Goal: Find specific page/section: Find specific page/section

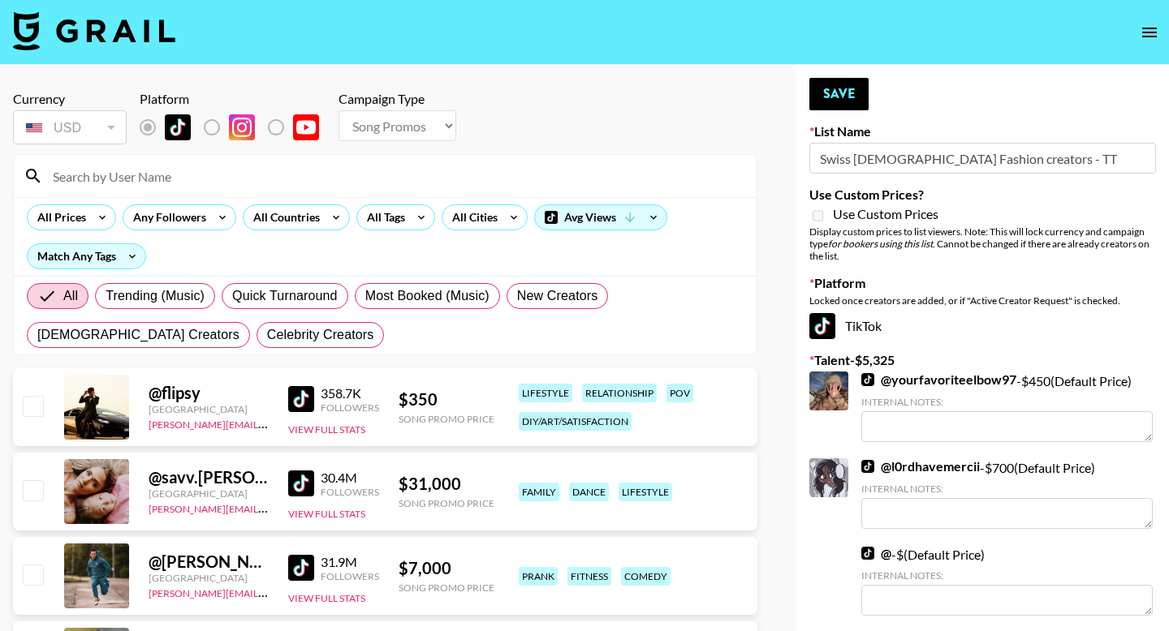
select select "Song"
click at [308, 230] on div "All Countries" at bounding box center [296, 218] width 107 height 26
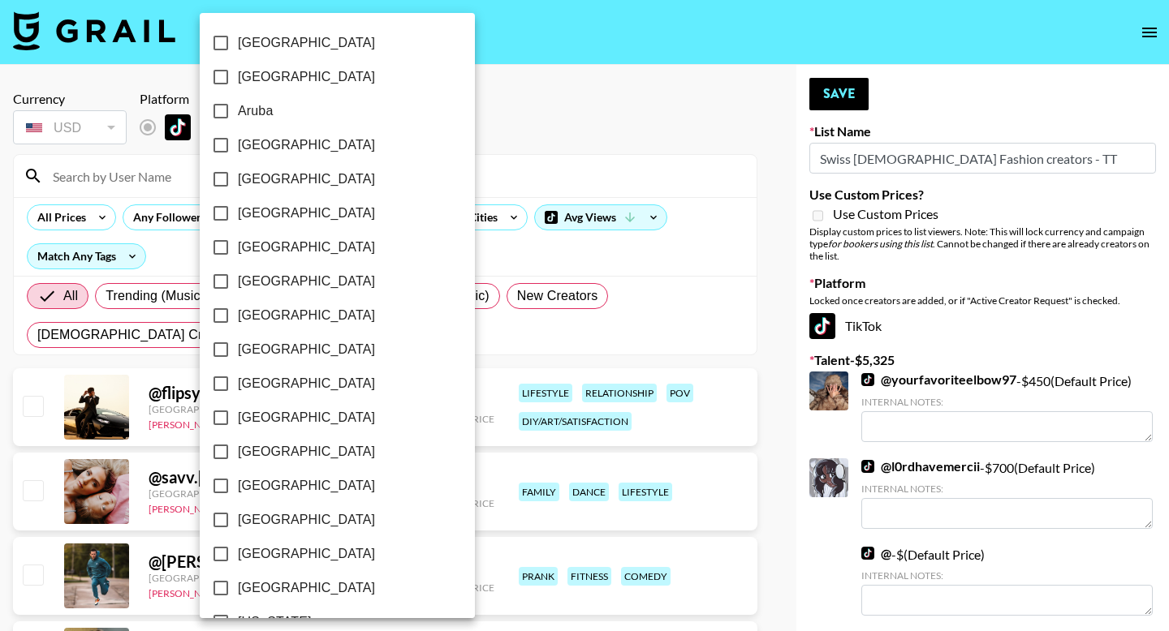
click at [308, 220] on label "[GEOGRAPHIC_DATA]" at bounding box center [326, 213] width 245 height 34
click at [238, 220] on input "[GEOGRAPHIC_DATA]" at bounding box center [221, 213] width 34 height 34
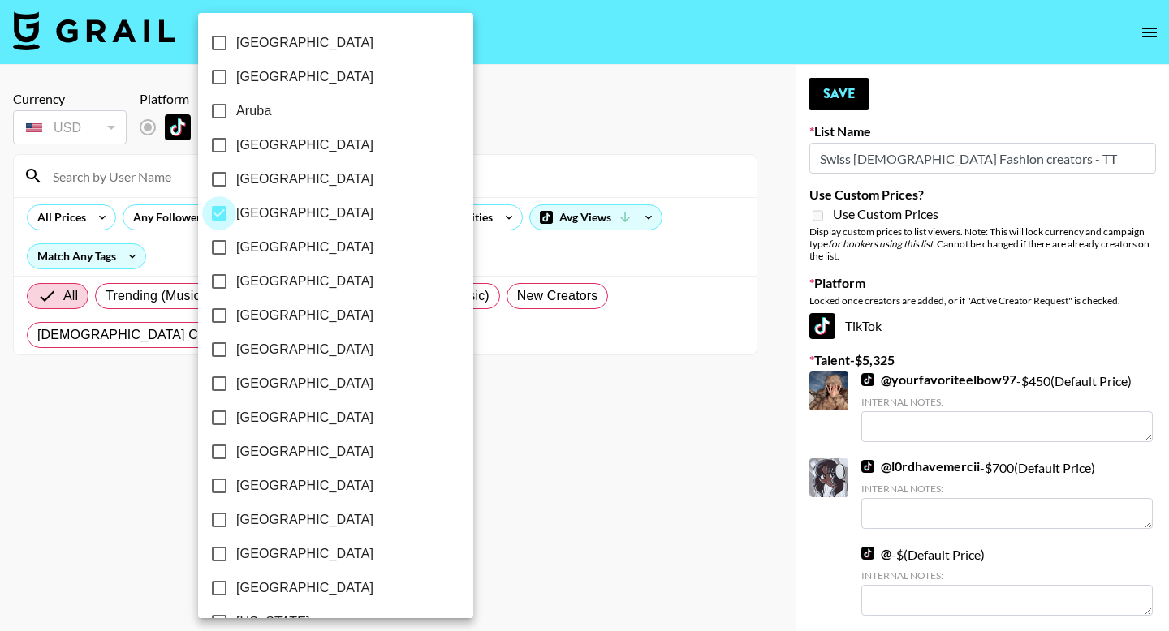
click at [222, 214] on input "[GEOGRAPHIC_DATA]" at bounding box center [219, 213] width 34 height 34
checkbox input "false"
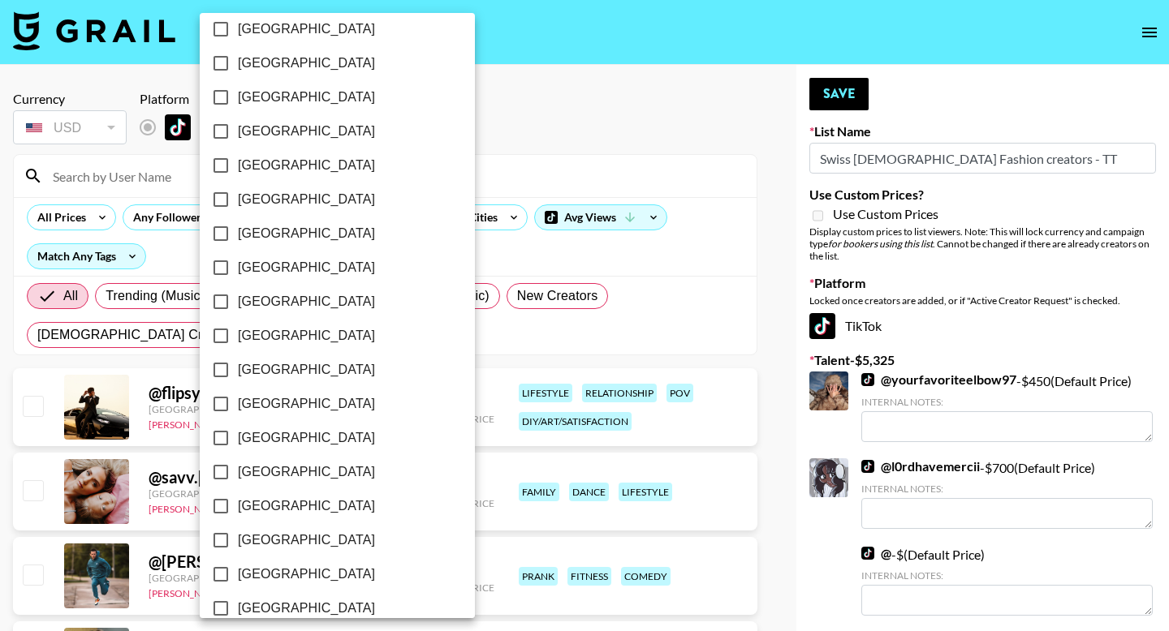
scroll to position [1261, 0]
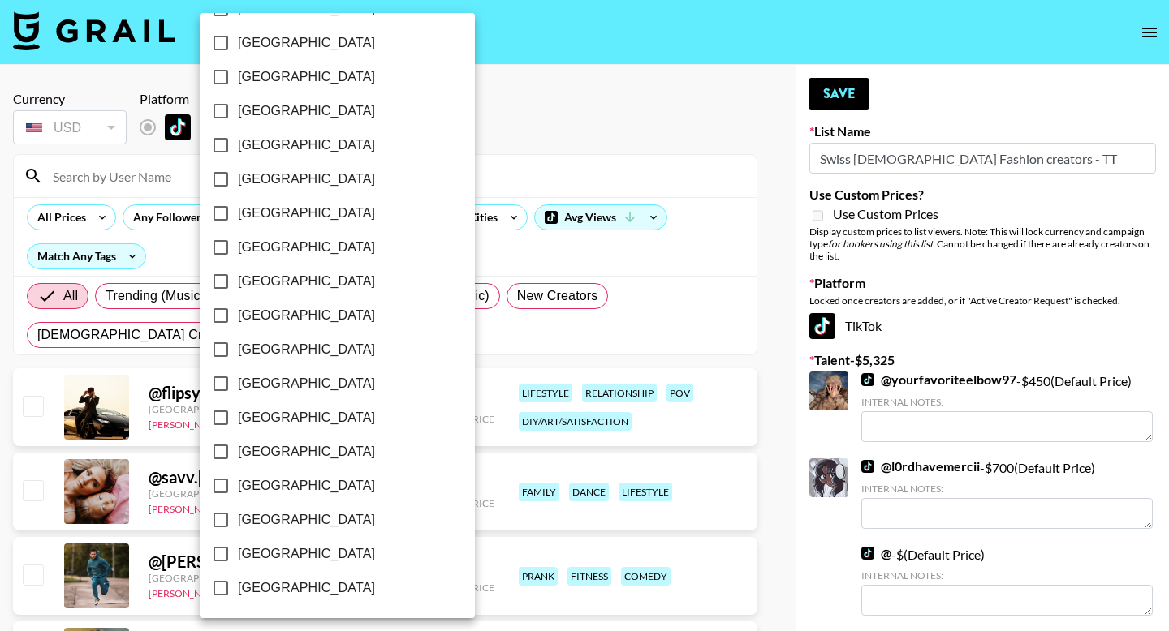
click at [222, 352] on input "[GEOGRAPHIC_DATA]" at bounding box center [221, 350] width 34 height 34
checkbox input "true"
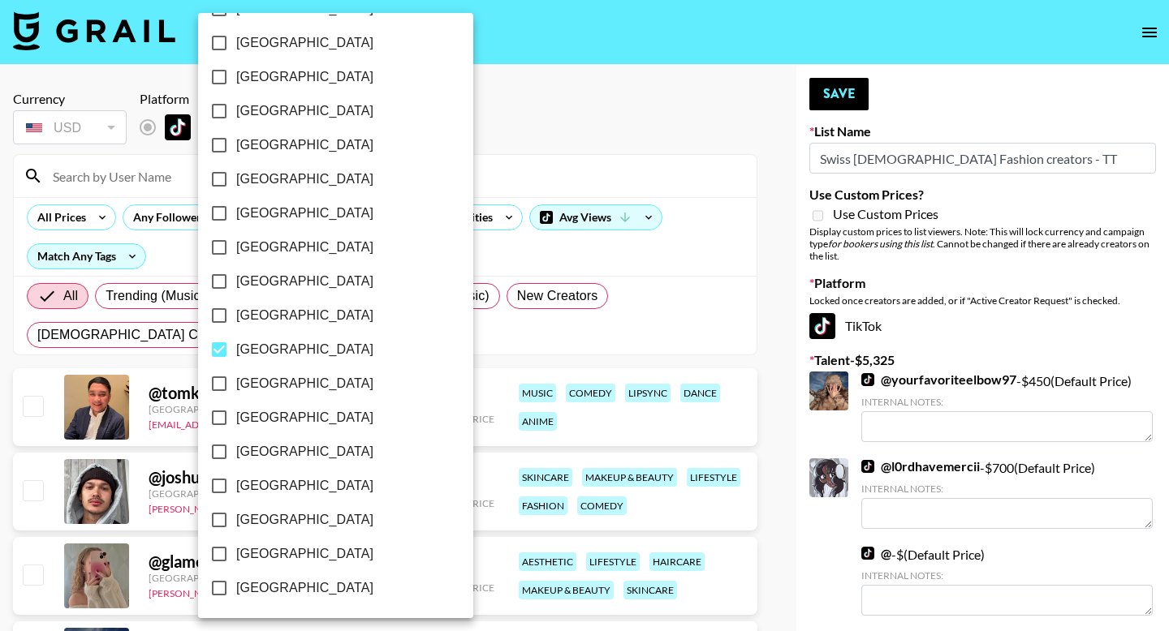
click at [660, 239] on div at bounding box center [584, 315] width 1169 height 631
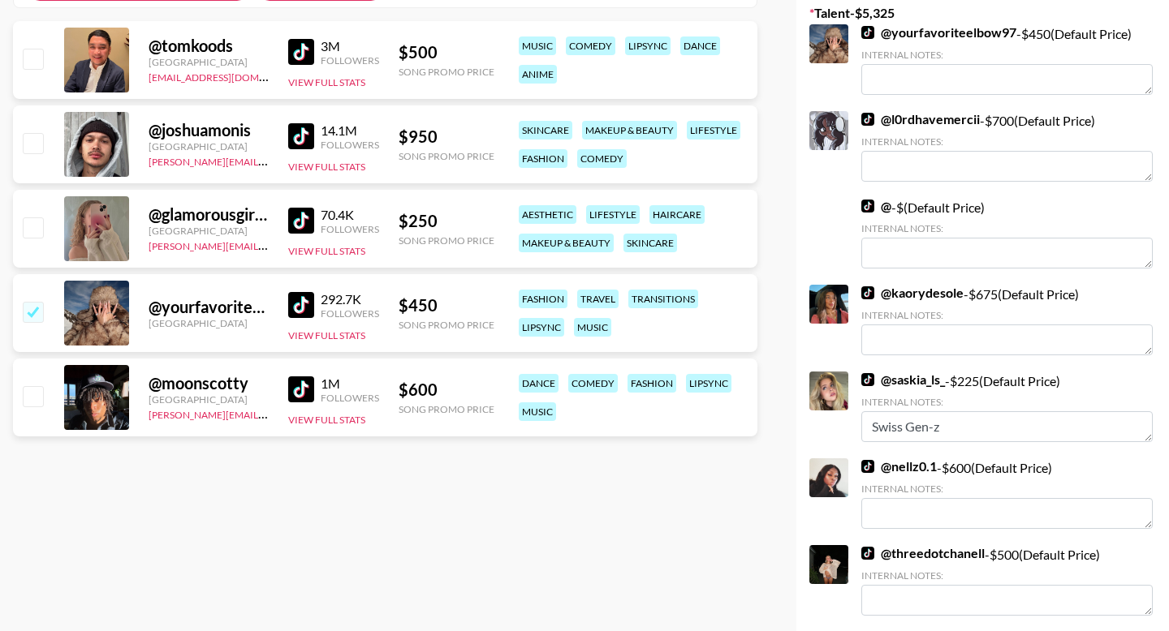
scroll to position [366, 0]
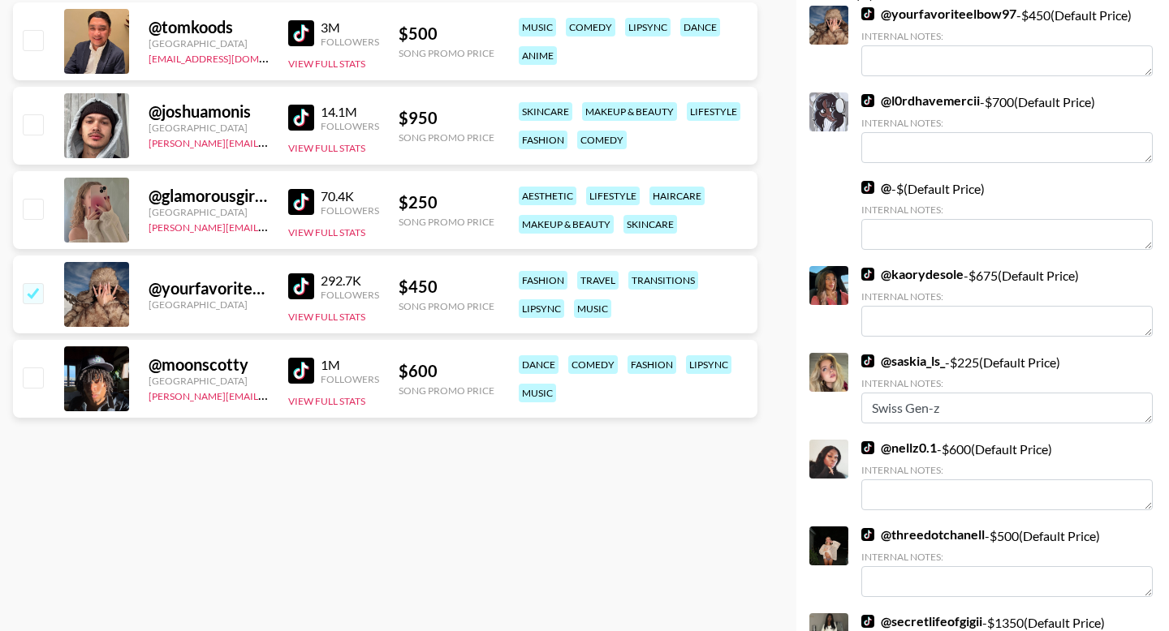
click at [99, 216] on div at bounding box center [96, 210] width 65 height 65
click at [299, 203] on img at bounding box center [301, 202] width 26 height 26
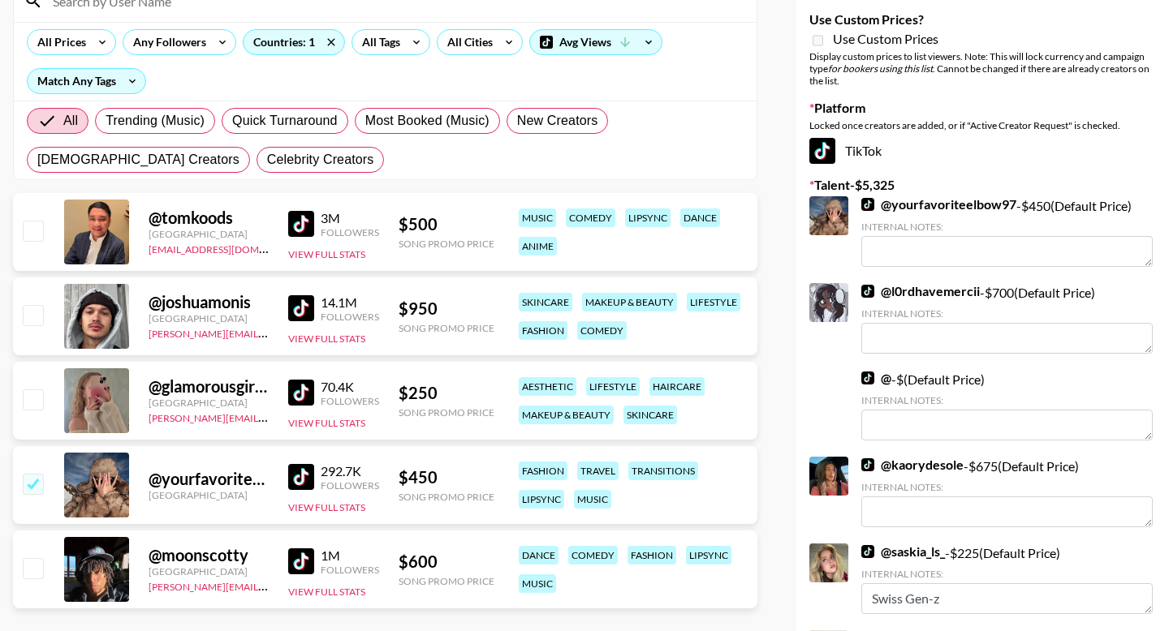
scroll to position [0, 0]
